Goal: Task Accomplishment & Management: Manage account settings

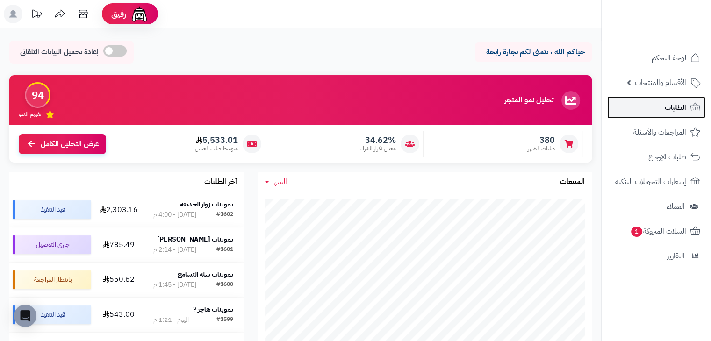
click at [688, 110] on link "الطلبات" at bounding box center [656, 107] width 98 height 22
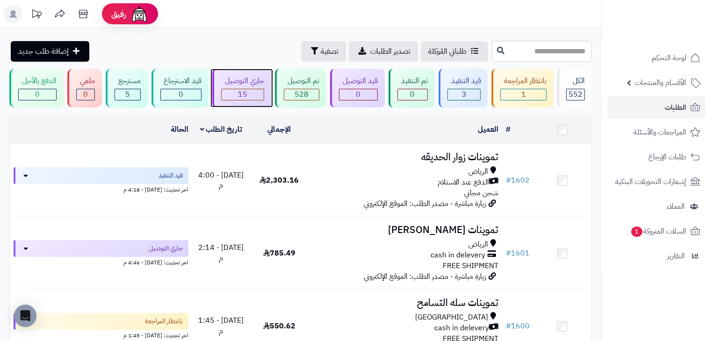
click at [260, 77] on div "جاري التوصيل" at bounding box center [242, 81] width 43 height 11
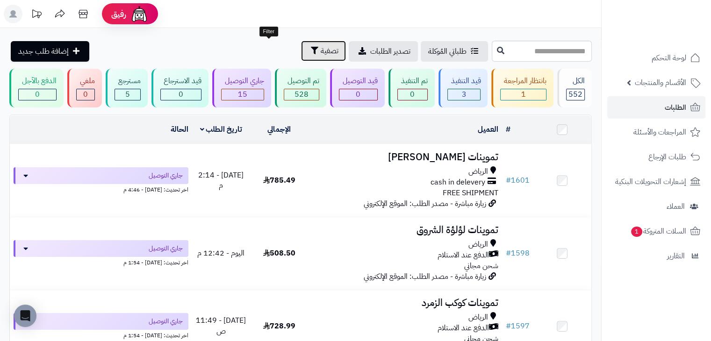
click at [321, 56] on span "تصفية" at bounding box center [330, 50] width 18 height 11
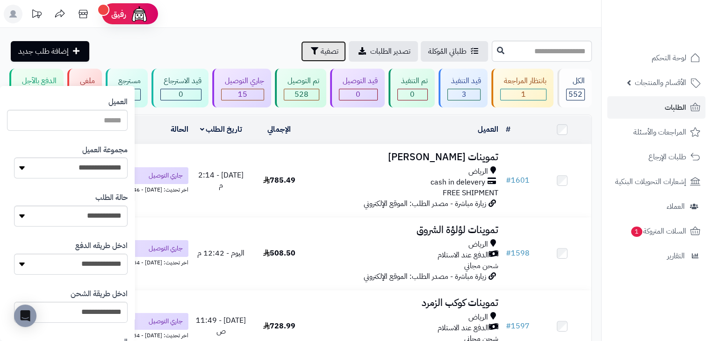
scroll to position [123, 0]
click at [108, 158] on select "**********" at bounding box center [71, 167] width 114 height 21
select select "*"
click at [14, 157] on select "**********" at bounding box center [71, 167] width 114 height 21
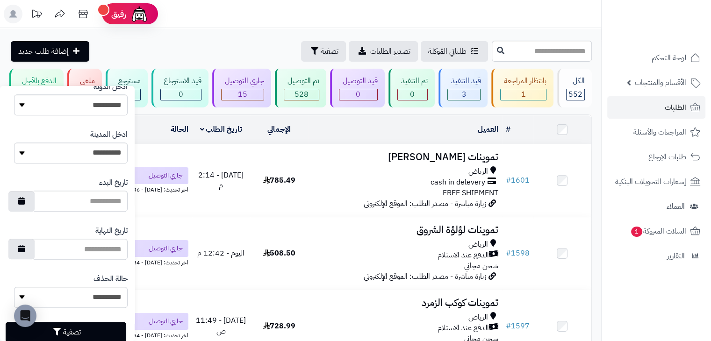
scroll to position [498, 0]
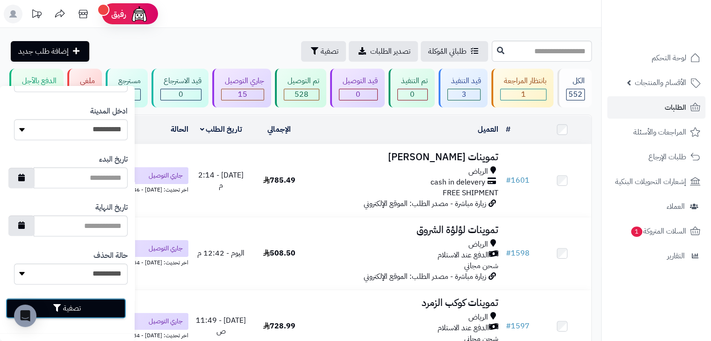
click at [82, 302] on button "تصفية" at bounding box center [66, 308] width 121 height 21
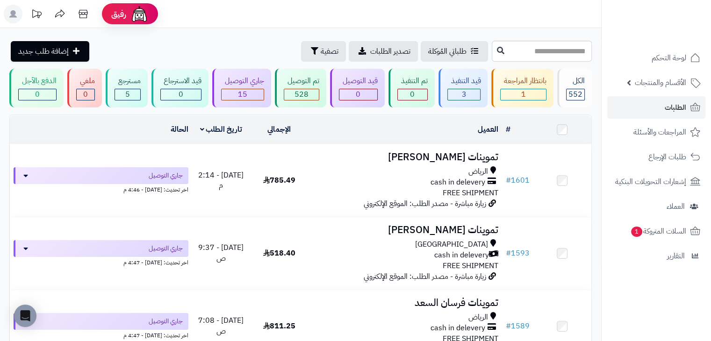
scroll to position [333, 0]
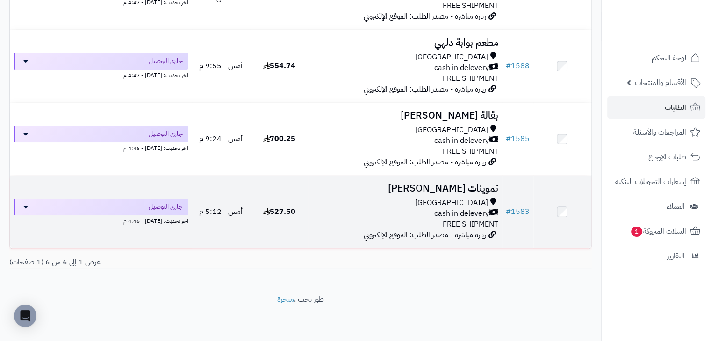
click at [278, 186] on td "527.50" at bounding box center [279, 212] width 58 height 72
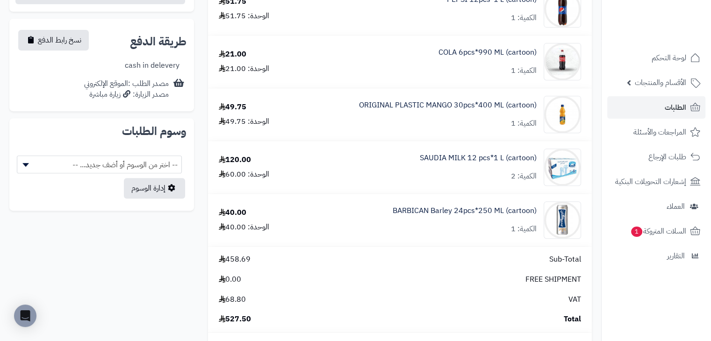
scroll to position [368, 0]
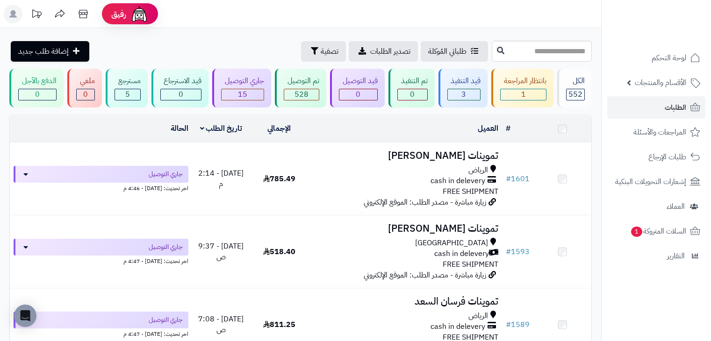
scroll to position [333, 0]
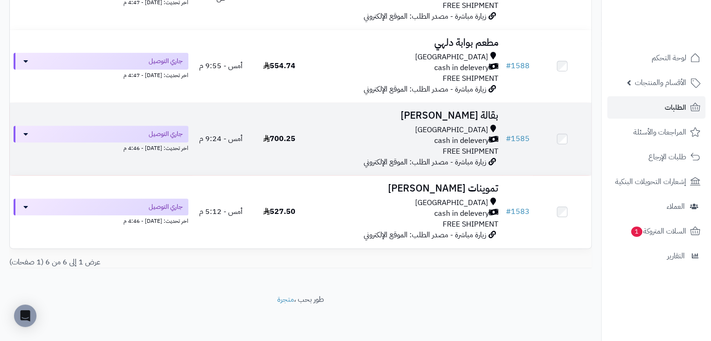
click at [325, 163] on td "بقالة عامر عبدالرحمن Riyadh cash in delevery FREE SHIPMENT زيارة مباشرة - مصدر …" at bounding box center [405, 139] width 194 height 72
click at [302, 173] on td "700.25" at bounding box center [279, 139] width 58 height 72
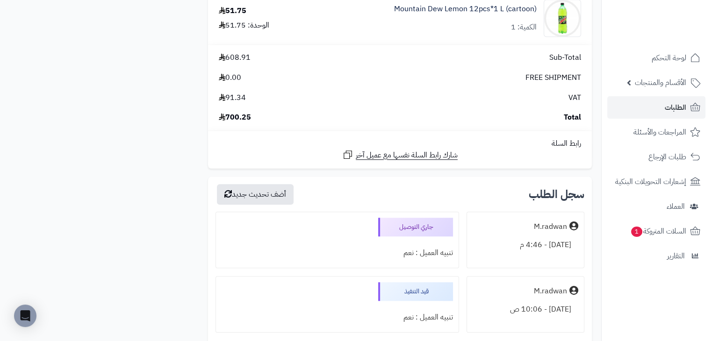
scroll to position [728, 0]
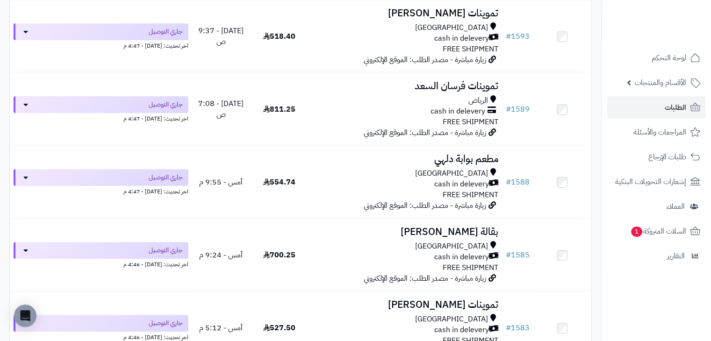
scroll to position [214, 0]
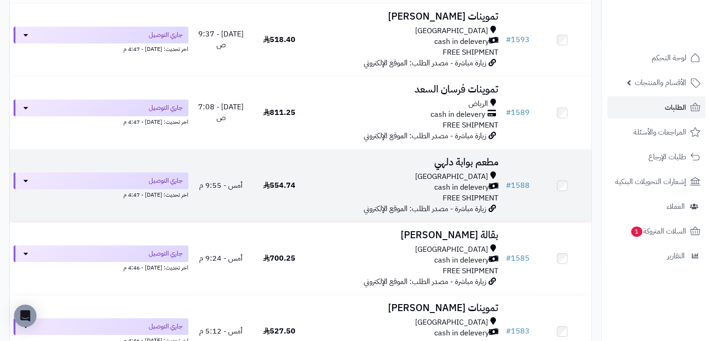
click at [191, 163] on td "جاري التوصيل اخر تحديث: [DATE] - 4:47 م" at bounding box center [101, 186] width 182 height 72
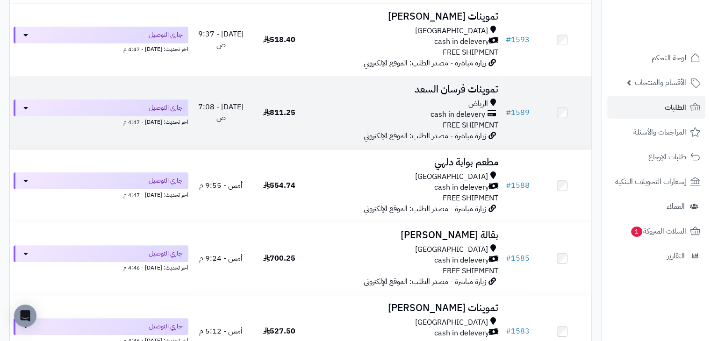
click at [252, 94] on td "811.25" at bounding box center [279, 113] width 58 height 72
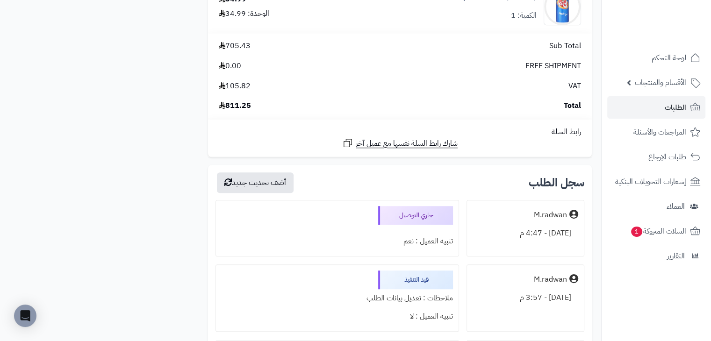
scroll to position [734, 0]
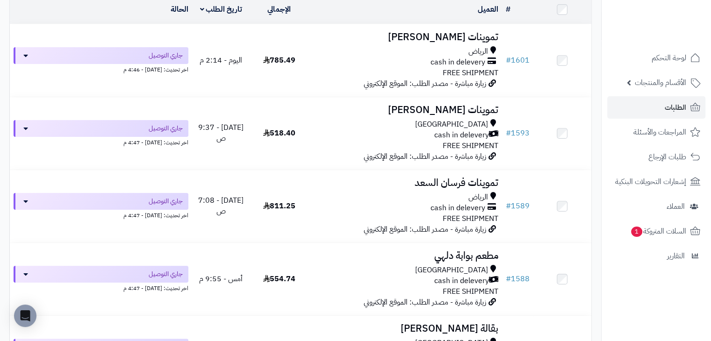
scroll to position [120, 0]
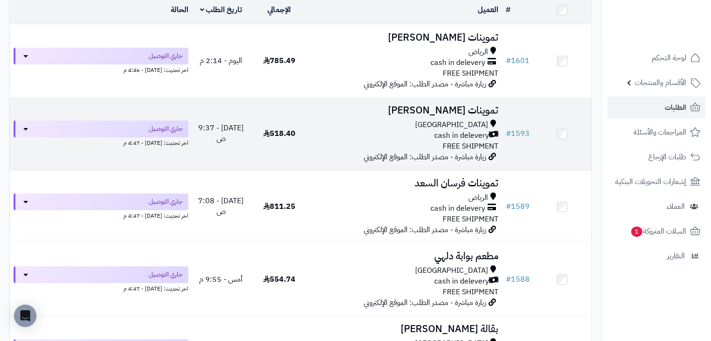
click at [259, 130] on td "518.40" at bounding box center [279, 134] width 58 height 72
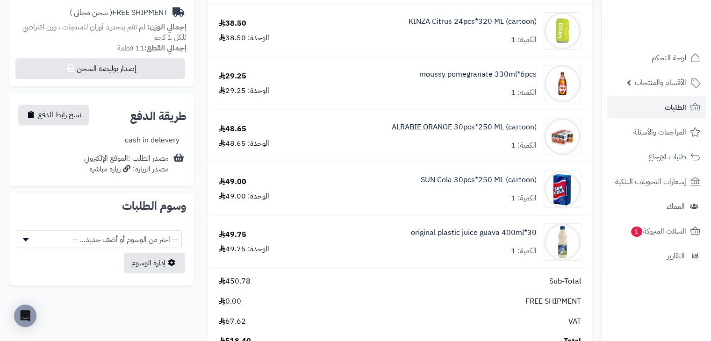
scroll to position [336, 0]
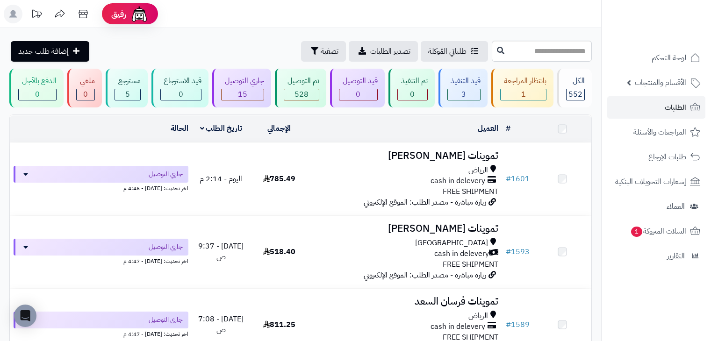
scroll to position [120, 0]
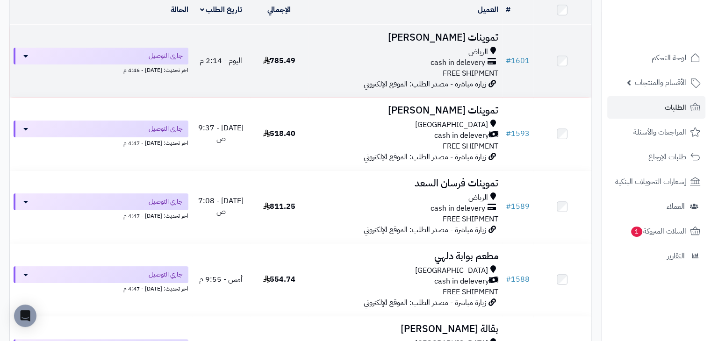
click at [267, 79] on td "785.49" at bounding box center [279, 61] width 58 height 72
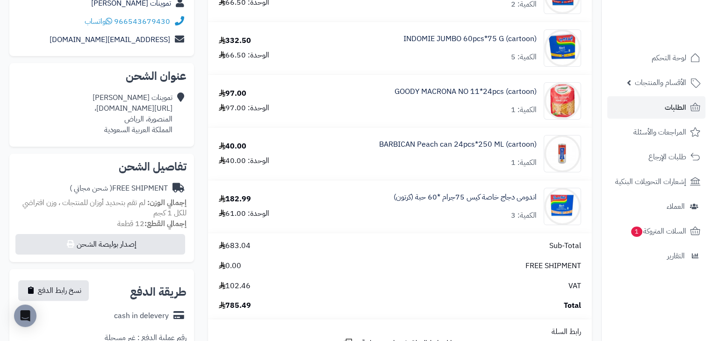
scroll to position [136, 0]
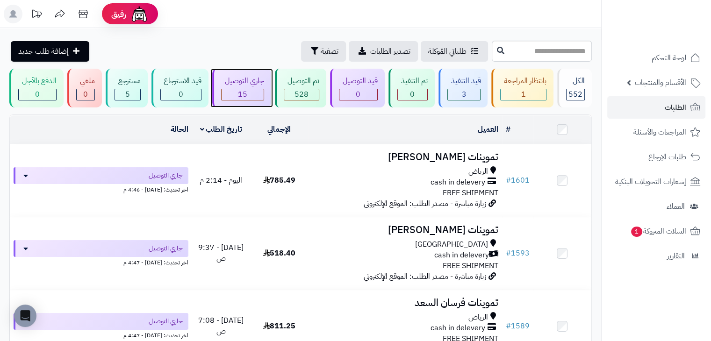
click at [239, 81] on div "جاري التوصيل" at bounding box center [242, 81] width 43 height 11
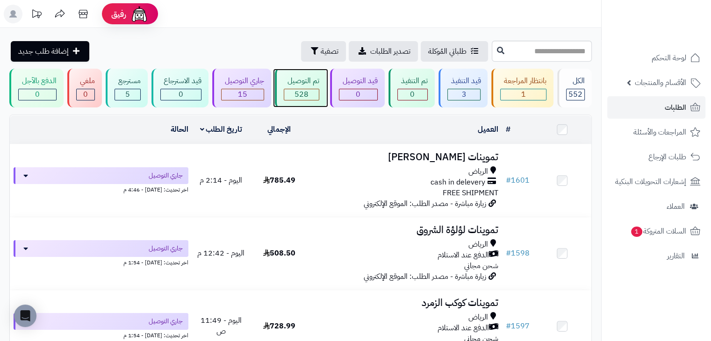
click at [289, 73] on div "تم التوصيل 528" at bounding box center [300, 88] width 51 height 39
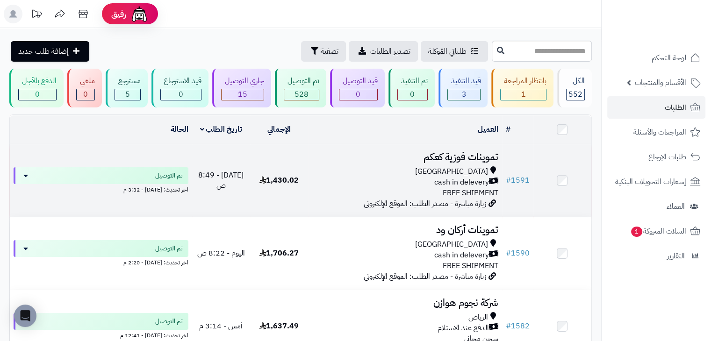
click at [324, 187] on div "Riyadh cash in delevery FREE SHIPMENT" at bounding box center [405, 182] width 186 height 32
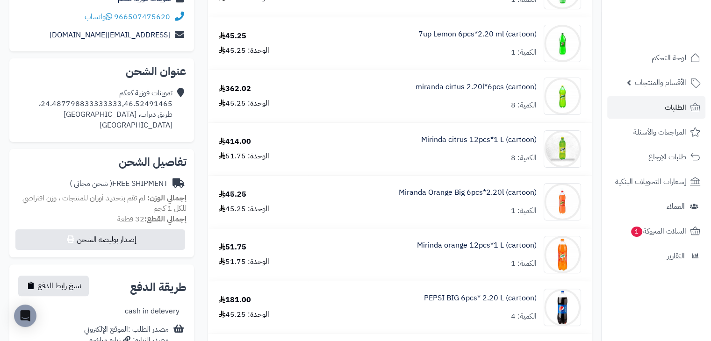
scroll to position [180, 0]
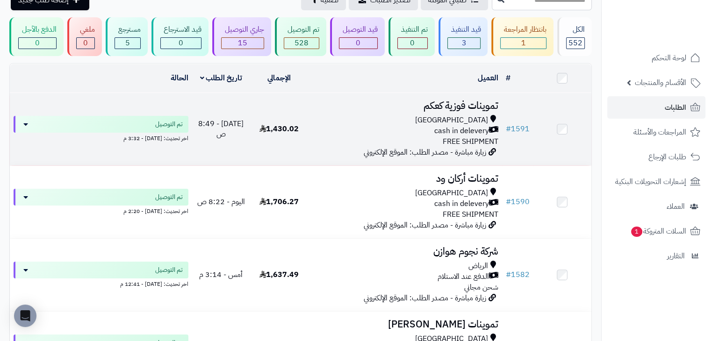
scroll to position [52, 0]
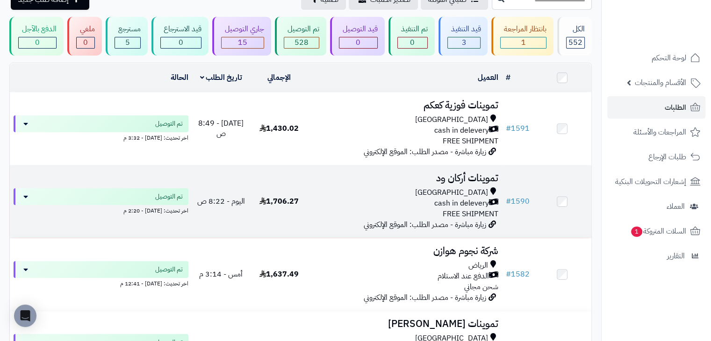
click at [332, 189] on div "Riyadh" at bounding box center [405, 192] width 186 height 11
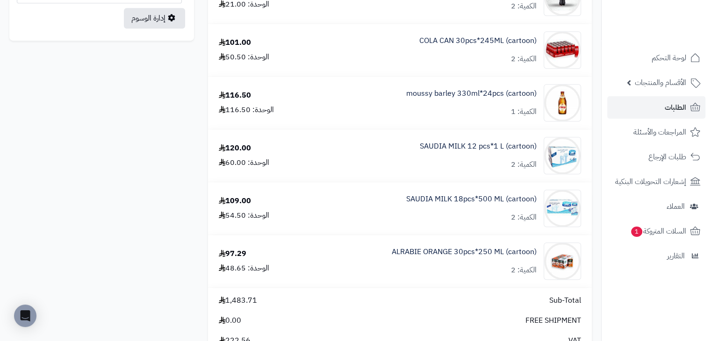
scroll to position [619, 0]
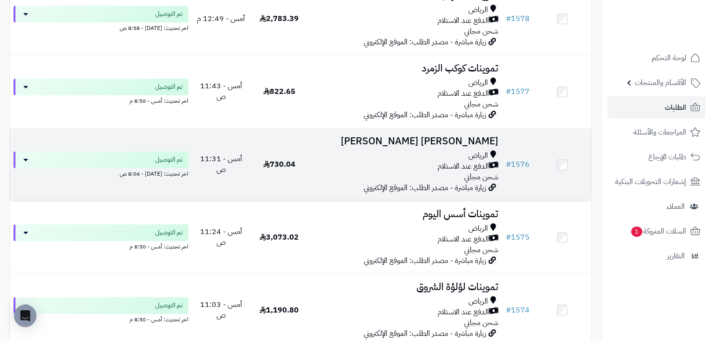
scroll to position [527, 0]
click at [286, 182] on td "730.04" at bounding box center [279, 164] width 58 height 72
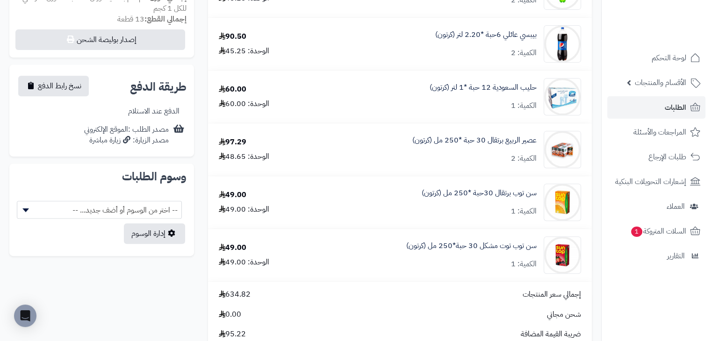
scroll to position [410, 0]
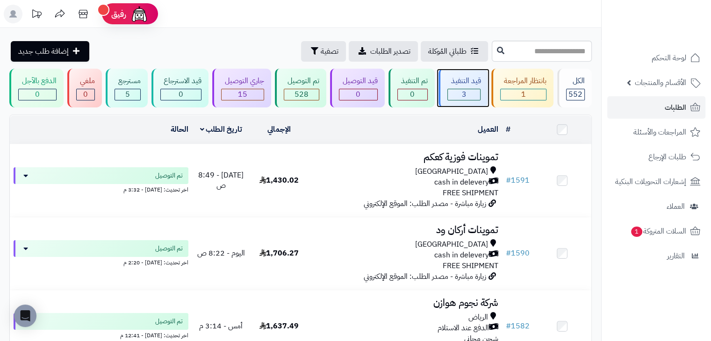
click at [475, 91] on div "3" at bounding box center [464, 94] width 33 height 11
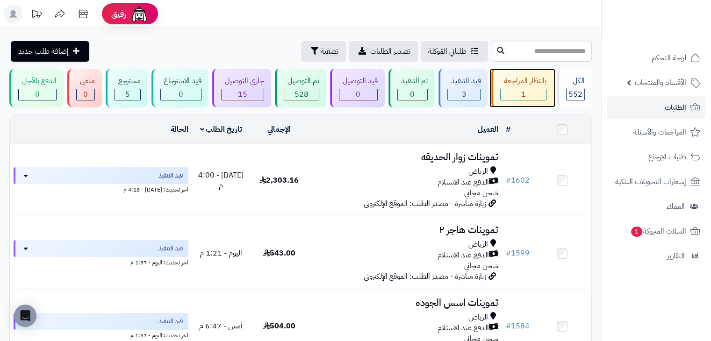
click at [518, 78] on div "بانتظار المراجعة" at bounding box center [523, 81] width 46 height 11
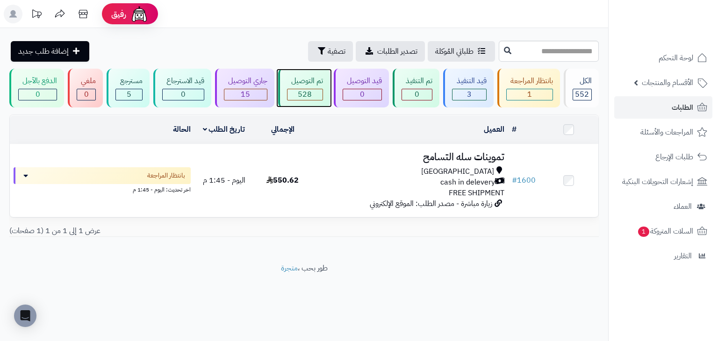
click at [323, 79] on div "تم التوصيل" at bounding box center [305, 81] width 36 height 11
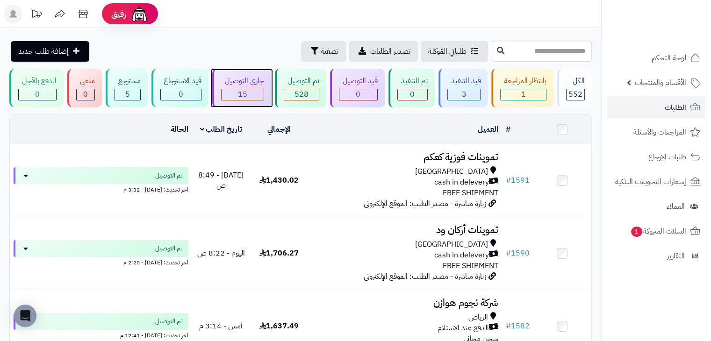
click at [255, 87] on div "جاري التوصيل 15" at bounding box center [241, 88] width 59 height 39
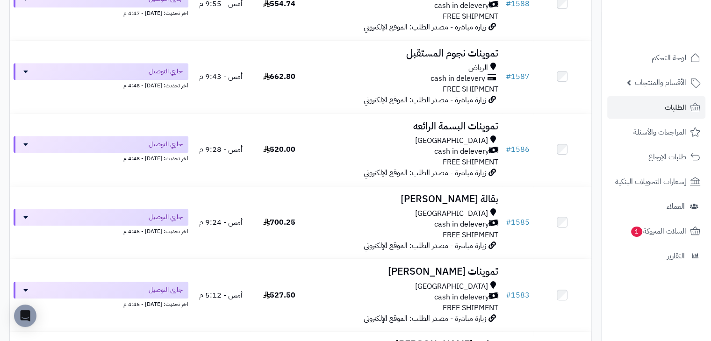
scroll to position [832, 0]
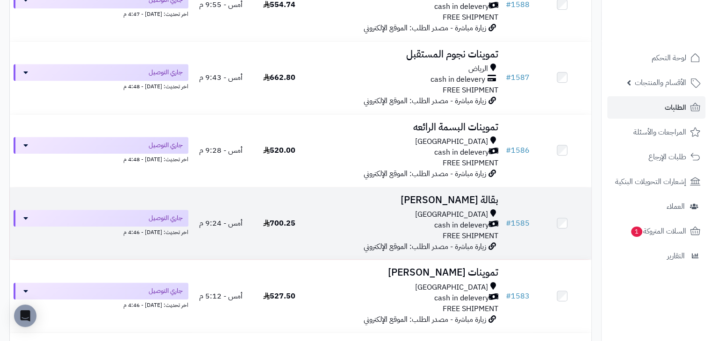
click at [318, 214] on div "[GEOGRAPHIC_DATA]" at bounding box center [405, 214] width 186 height 11
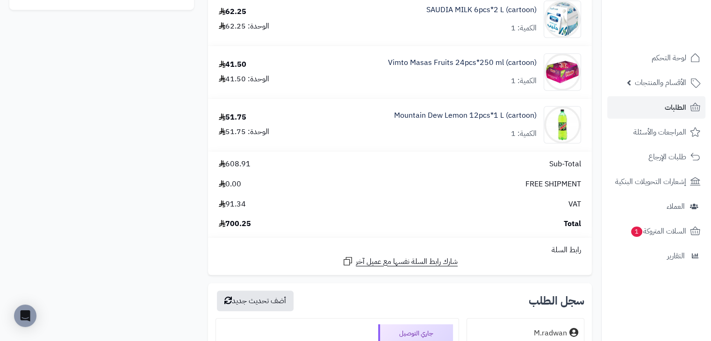
scroll to position [615, 0]
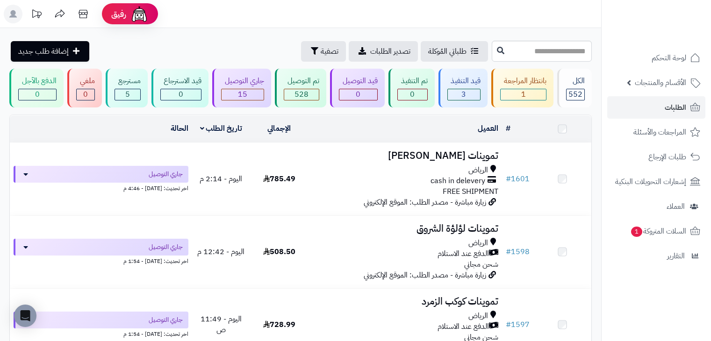
scroll to position [832, 0]
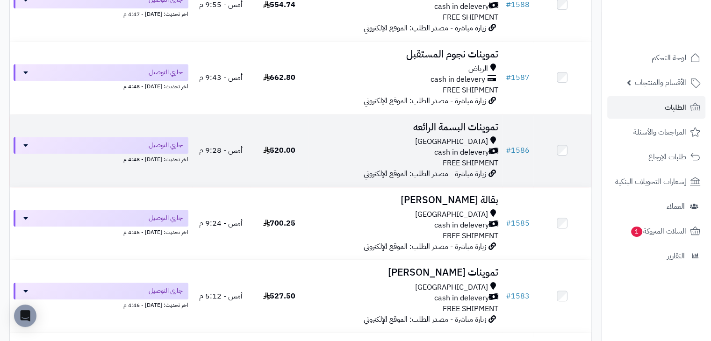
click at [234, 162] on td "أمس - 9:28 م" at bounding box center [221, 151] width 58 height 72
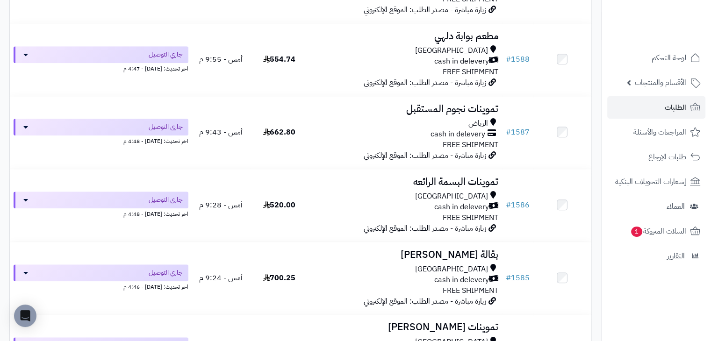
scroll to position [777, 0]
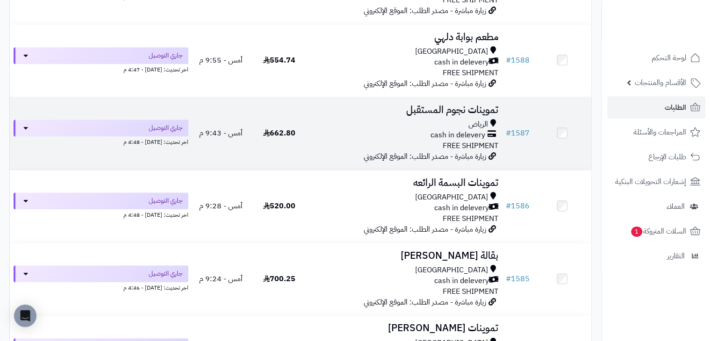
click at [310, 111] on td "تموينات نجوم المستقبل الرياض cash in delevery FREE SHIPMENT زيارة مباشرة - مصدر…" at bounding box center [405, 133] width 194 height 72
click at [232, 128] on td "أمس - 9:43 م" at bounding box center [221, 133] width 58 height 72
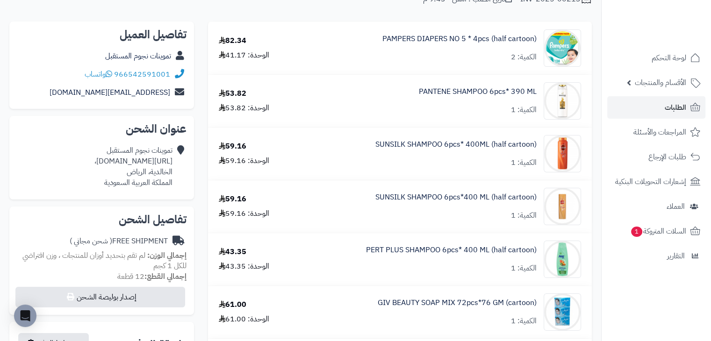
scroll to position [93, 0]
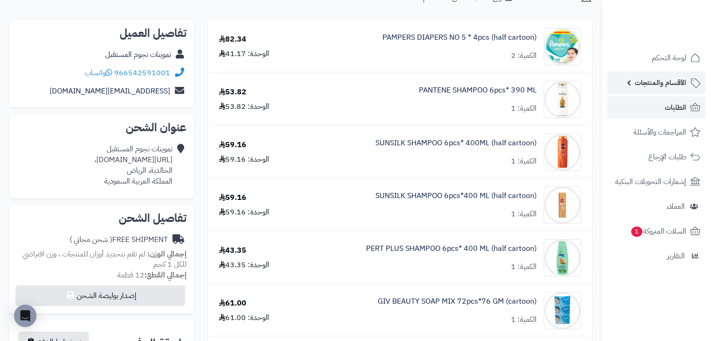
click at [649, 78] on span "الأقسام والمنتجات" at bounding box center [660, 82] width 51 height 13
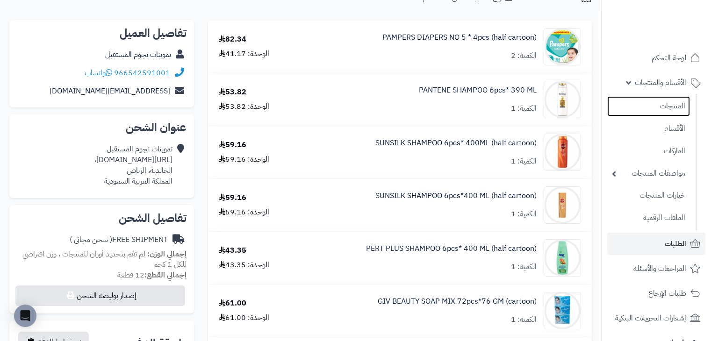
scroll to position [0, 0]
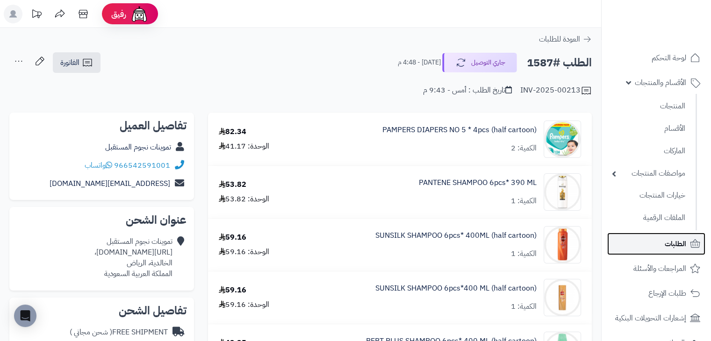
click at [663, 237] on link "الطلبات" at bounding box center [656, 244] width 98 height 22
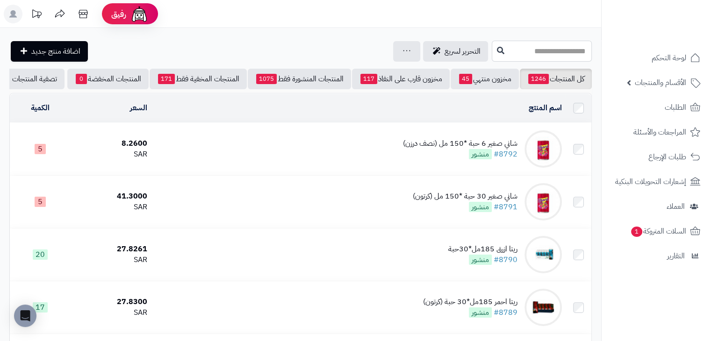
click at [536, 50] on input "text" at bounding box center [542, 51] width 100 height 21
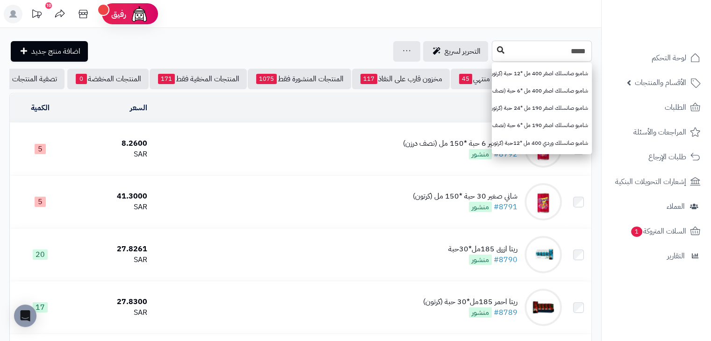
type input "*****"
click at [497, 52] on icon at bounding box center [500, 49] width 7 height 7
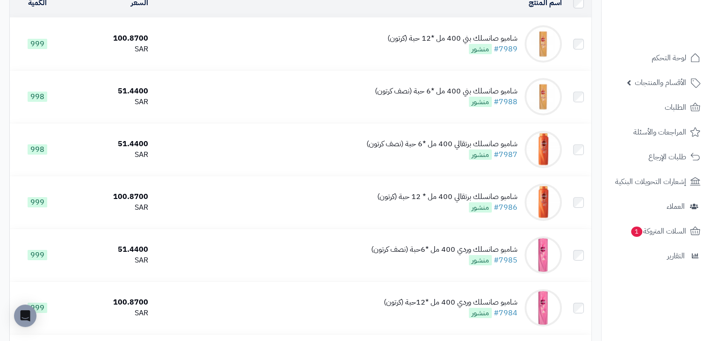
scroll to position [105, 0]
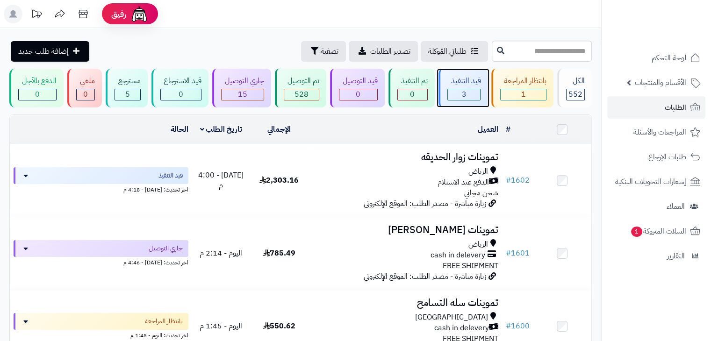
click at [453, 101] on div "قيد التنفيذ 3" at bounding box center [464, 88] width 50 height 39
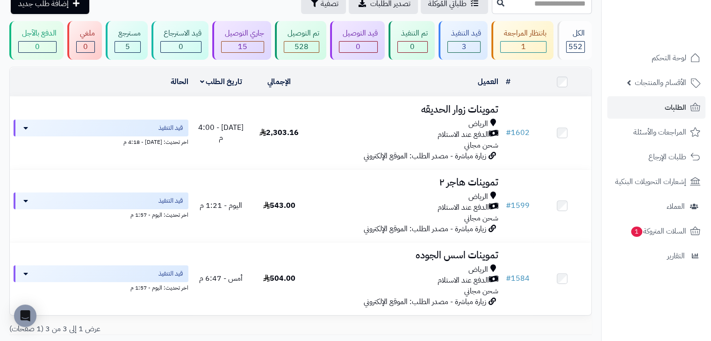
scroll to position [48, 0]
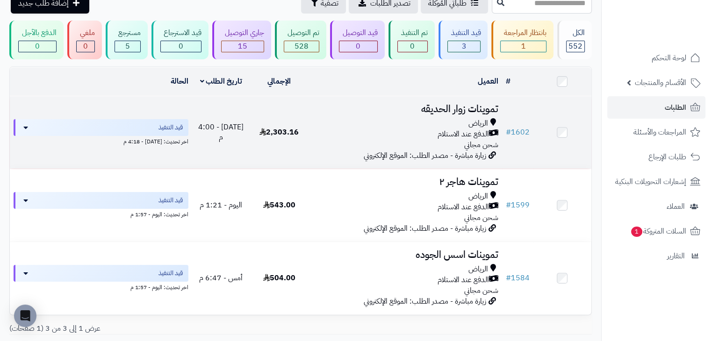
click at [337, 138] on div "الدفع عند الاستلام" at bounding box center [405, 134] width 186 height 11
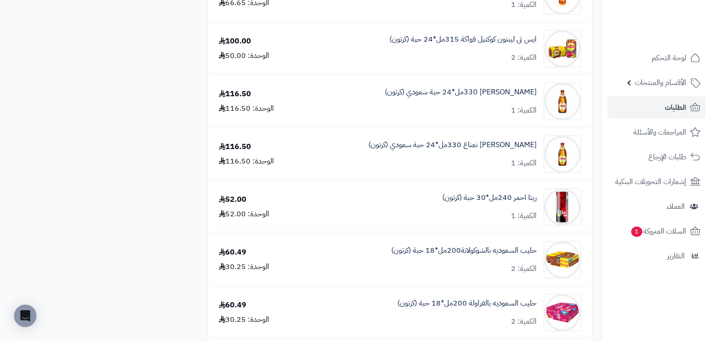
scroll to position [837, 0]
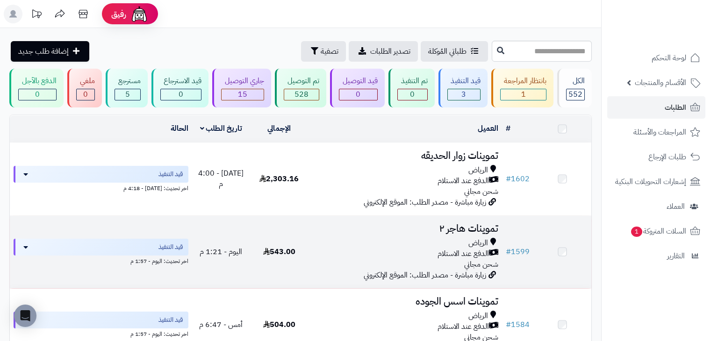
scroll to position [48, 0]
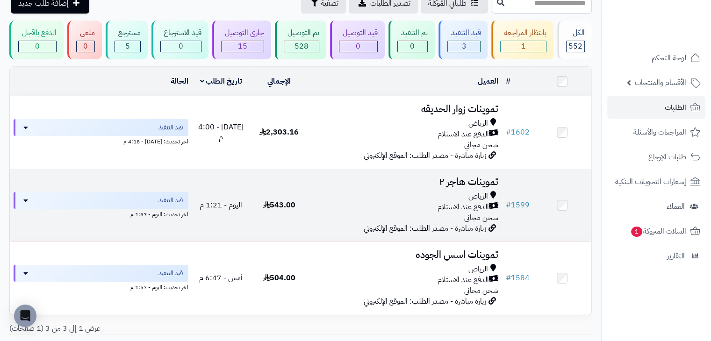
click at [306, 191] on td "543.00" at bounding box center [279, 205] width 58 height 72
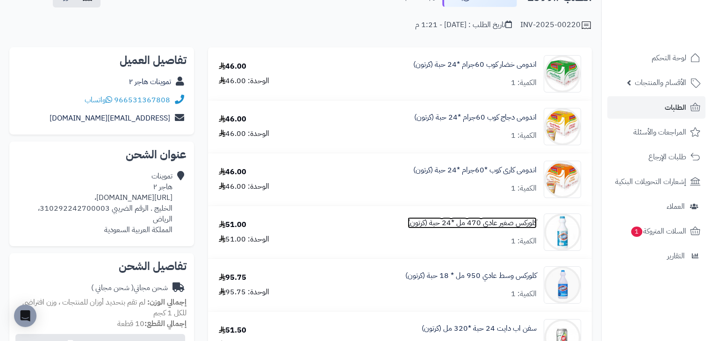
scroll to position [65, 0]
